Goal: Subscribe to service/newsletter

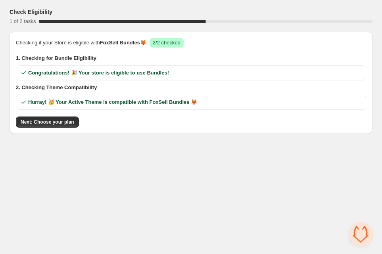
click at [63, 116] on div "Checking if your Store is eligible with FoxSell Bundles 🦊 Success 2/2 checked 1…" at bounding box center [191, 83] width 350 height 90
click at [62, 123] on span "Next: Choose your plan" at bounding box center [48, 122] width 54 height 6
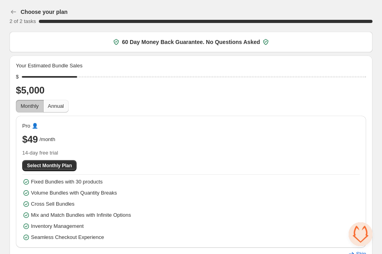
click at [64, 105] on span "Annual" at bounding box center [56, 106] width 16 height 6
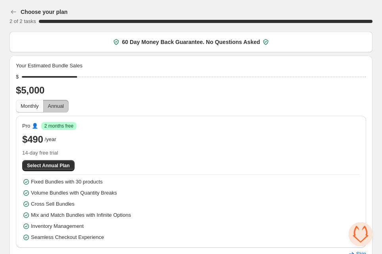
click at [36, 105] on span "Monthly" at bounding box center [30, 106] width 18 height 6
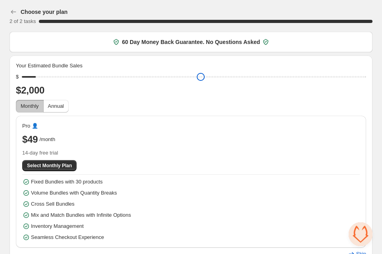
drag, startPoint x: 80, startPoint y: 78, endPoint x: 40, endPoint y: 78, distance: 40.4
click at [40, 78] on input "range" at bounding box center [194, 76] width 344 height 11
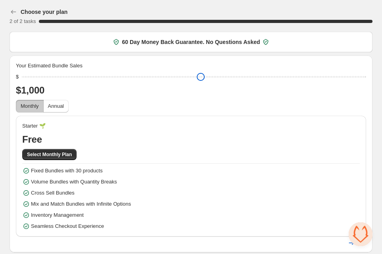
drag, startPoint x: 40, startPoint y: 78, endPoint x: 17, endPoint y: 80, distance: 22.7
type input "****"
click at [22, 80] on input "range" at bounding box center [194, 76] width 344 height 11
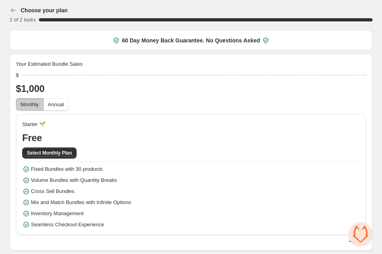
click at [347, 243] on icon "button" at bounding box center [351, 241] width 8 height 8
click at [49, 153] on span "Select Monthly Plan" at bounding box center [49, 153] width 45 height 6
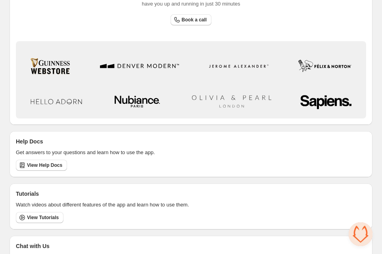
scroll to position [454, 0]
